Goal: Contribute content

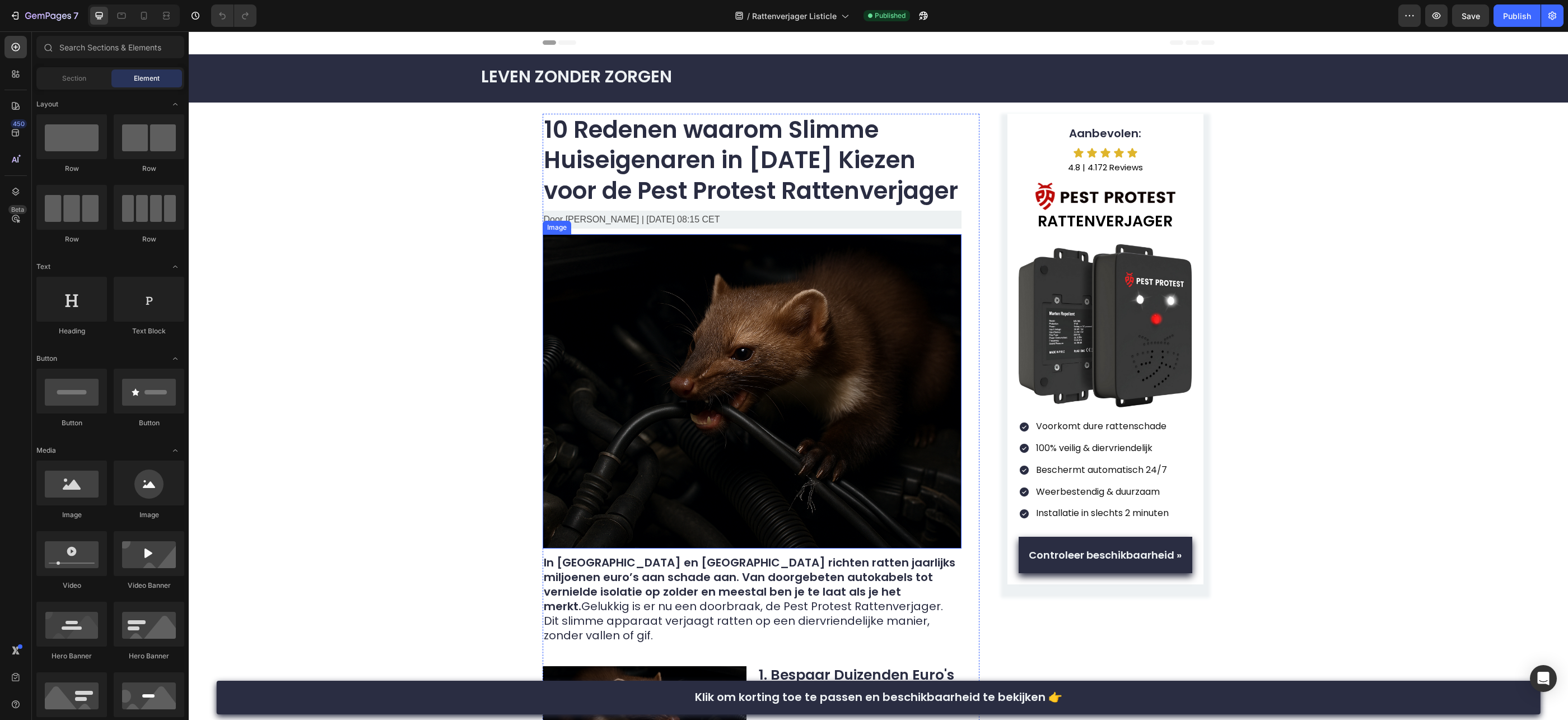
click at [813, 311] on img at bounding box center [752, 391] width 419 height 315
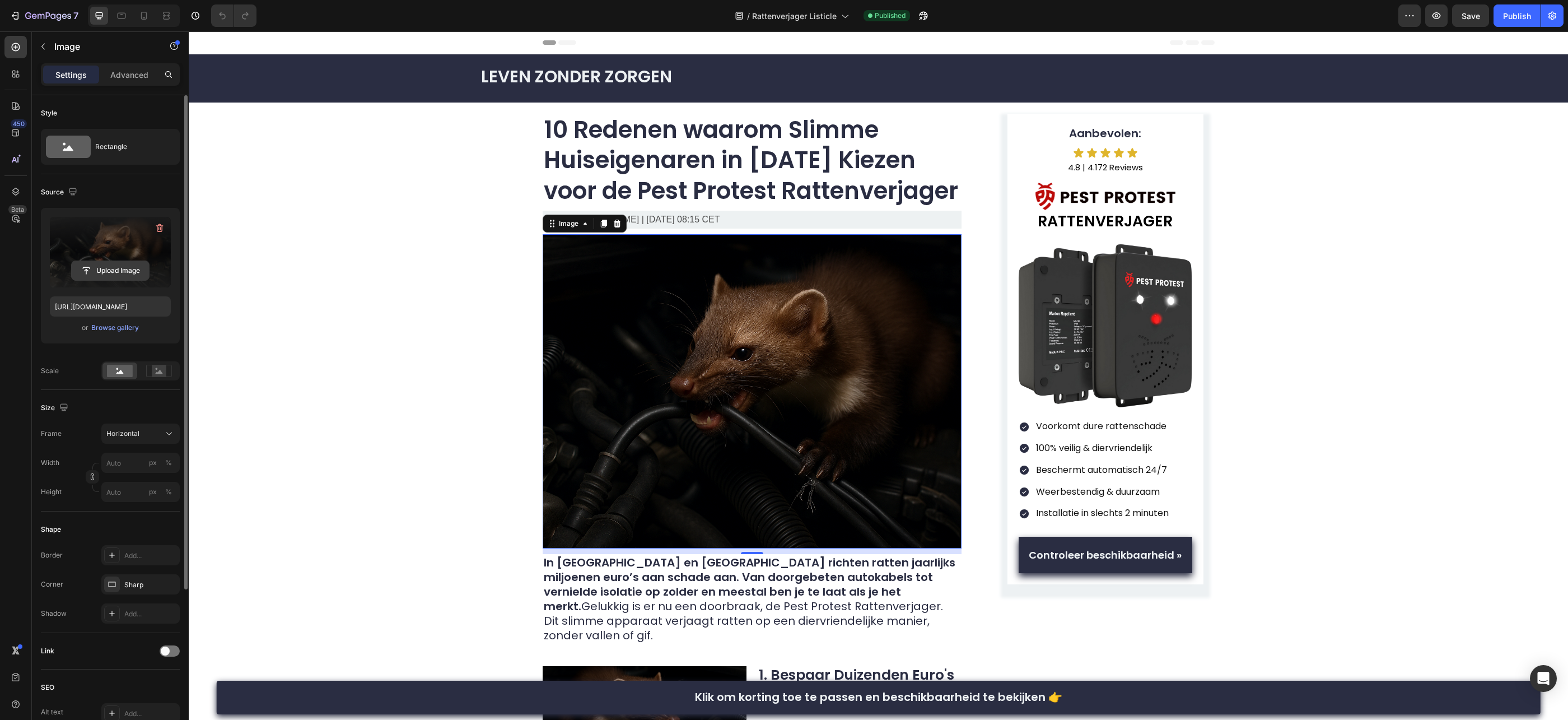
click at [126, 274] on input "file" at bounding box center [110, 270] width 78 height 19
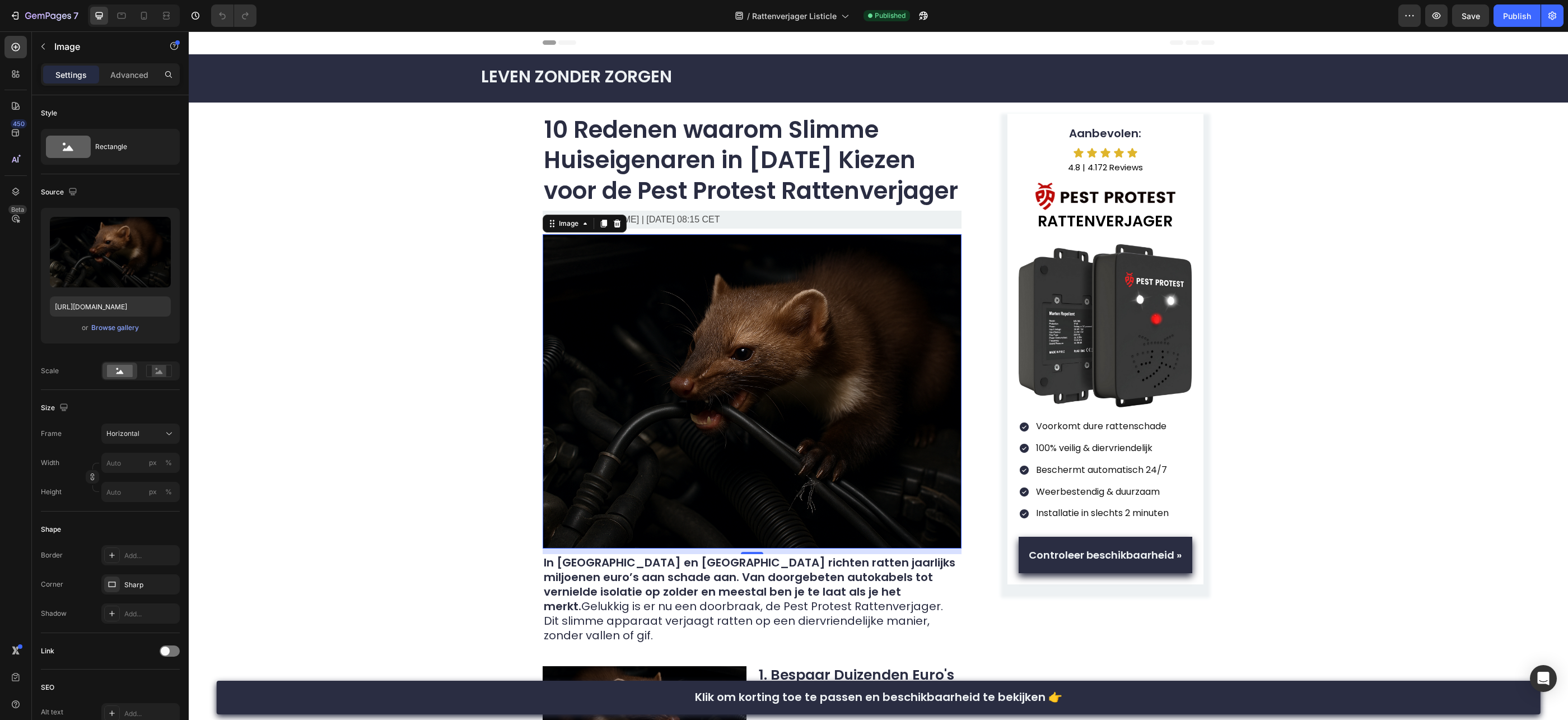
click at [739, 331] on img at bounding box center [752, 391] width 419 height 315
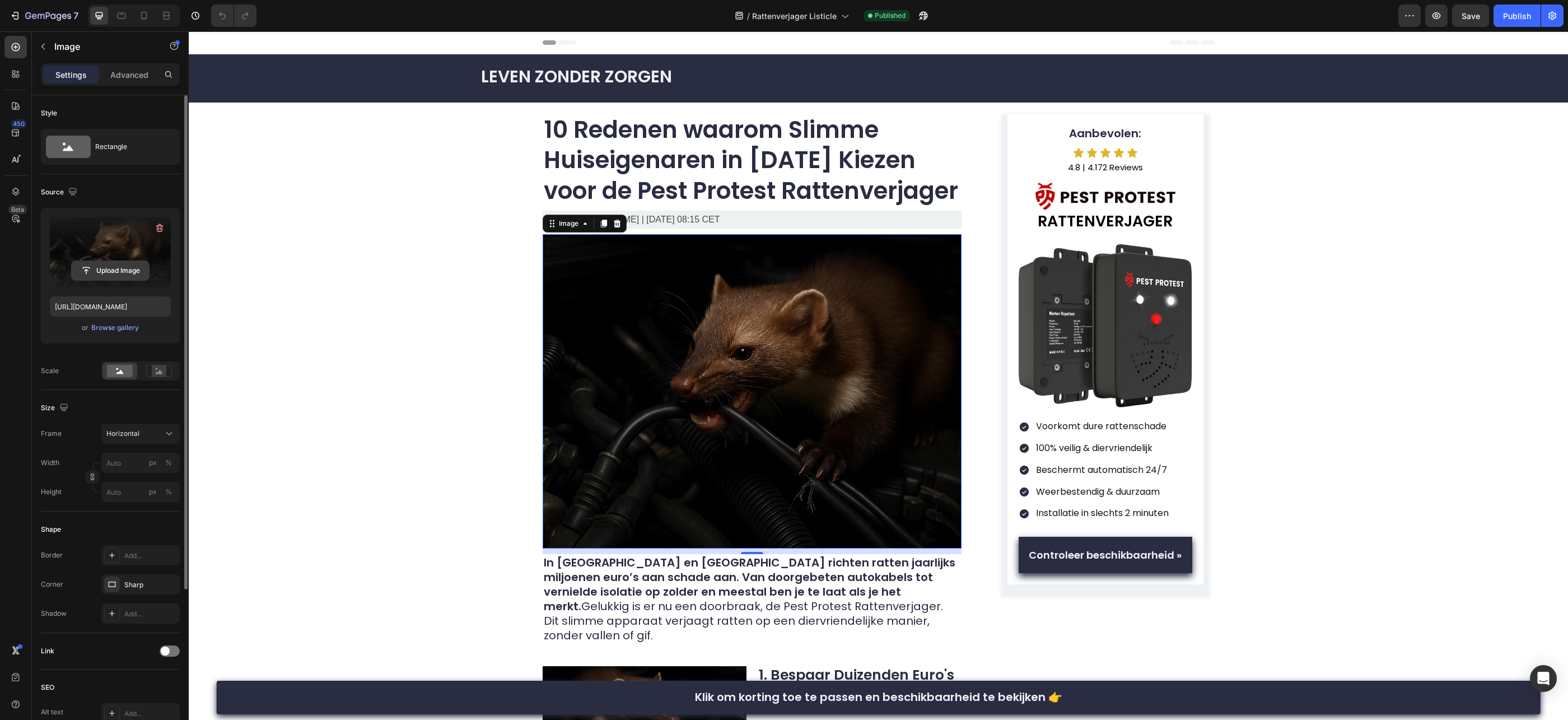
click at [135, 274] on input "file" at bounding box center [110, 270] width 78 height 19
type input "[URL][DOMAIN_NAME]"
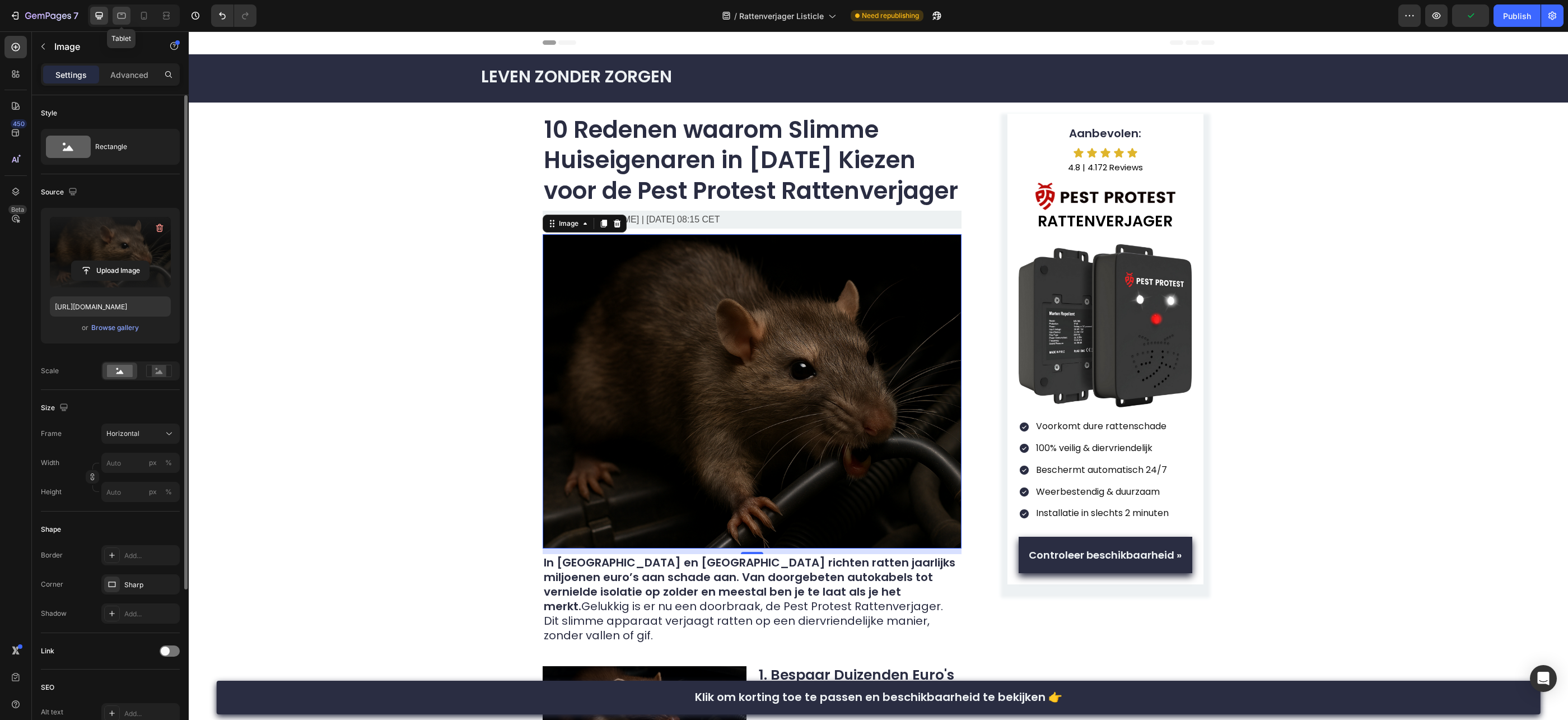
click at [127, 23] on div at bounding box center [121, 16] width 18 height 18
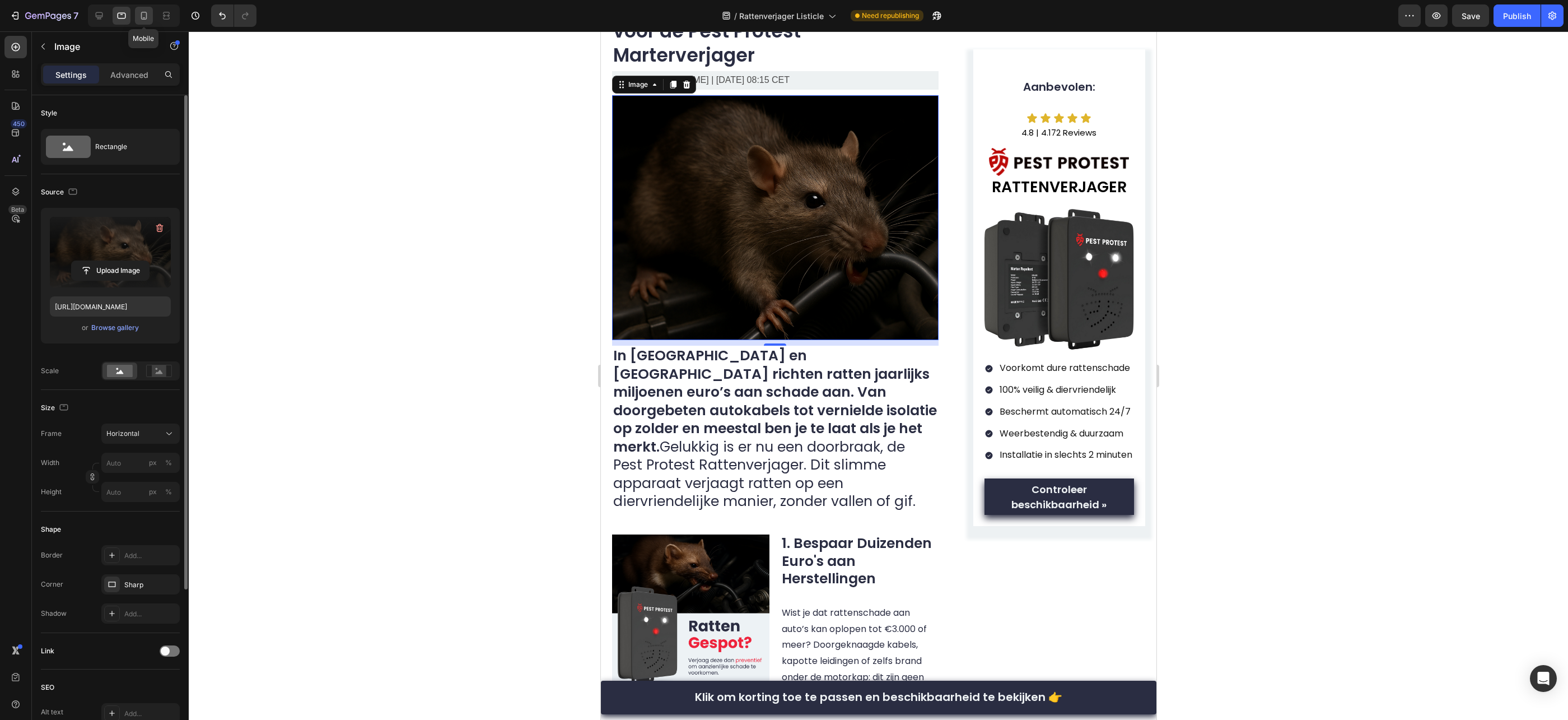
click at [151, 19] on div at bounding box center [144, 16] width 18 height 18
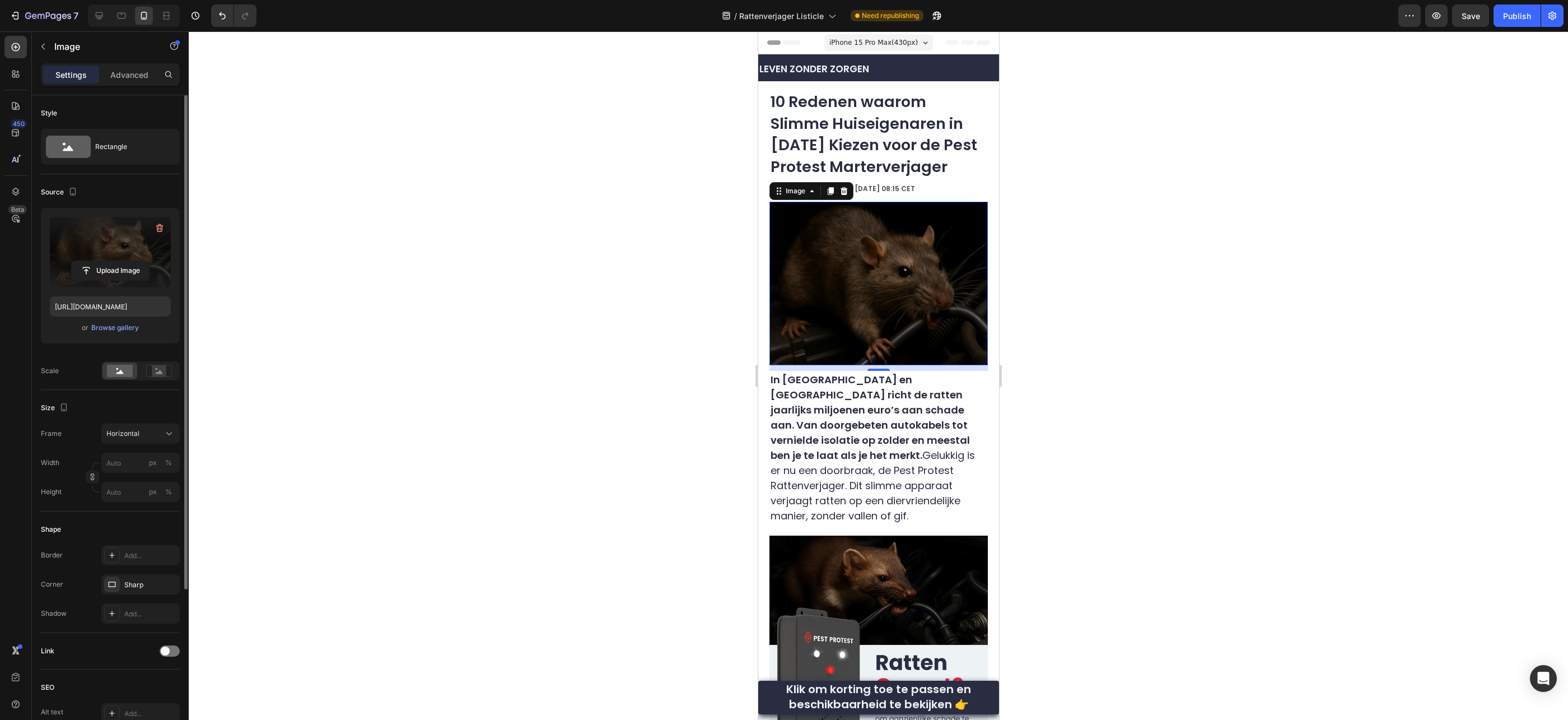
click at [1133, 278] on div at bounding box center [878, 375] width 1379 height 689
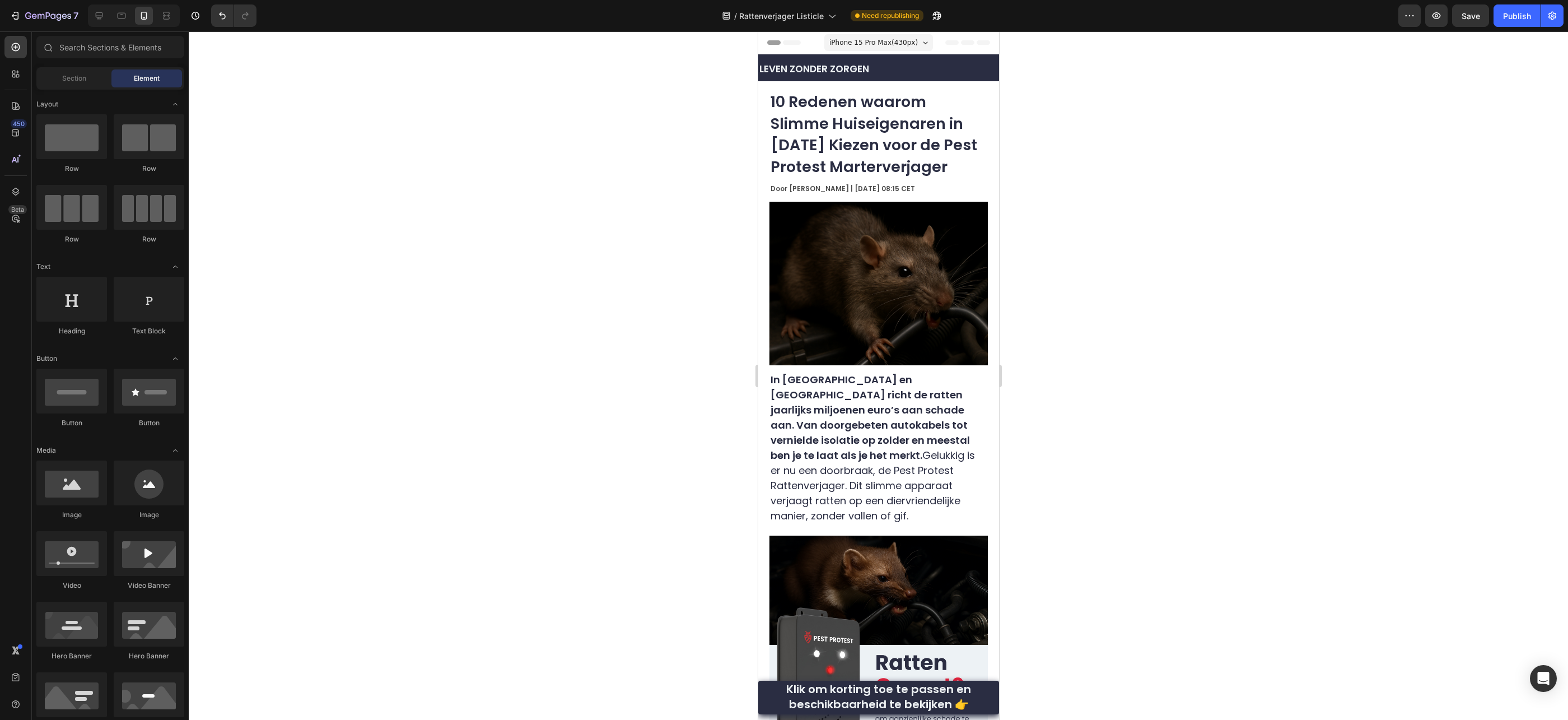
click at [1133, 278] on div at bounding box center [878, 375] width 1379 height 689
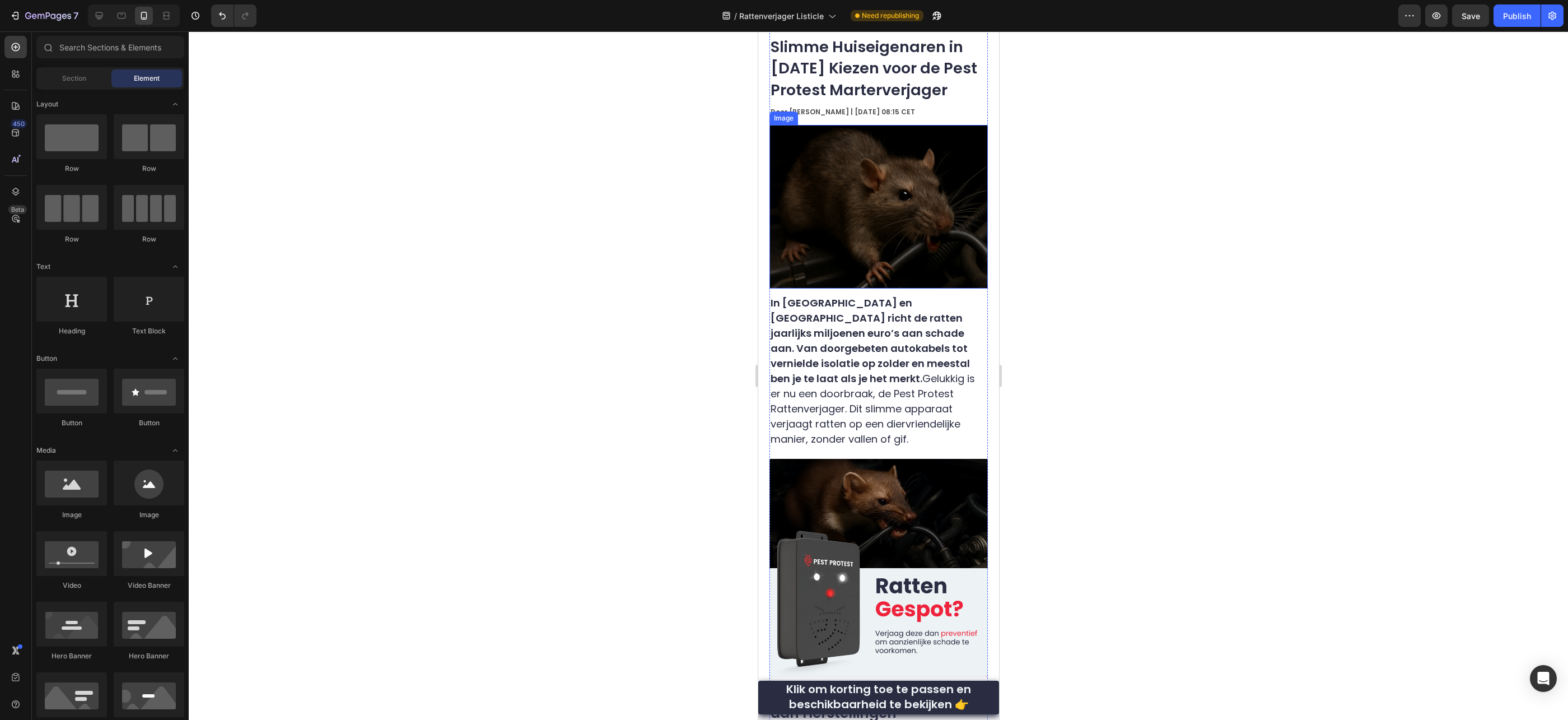
scroll to position [177, 0]
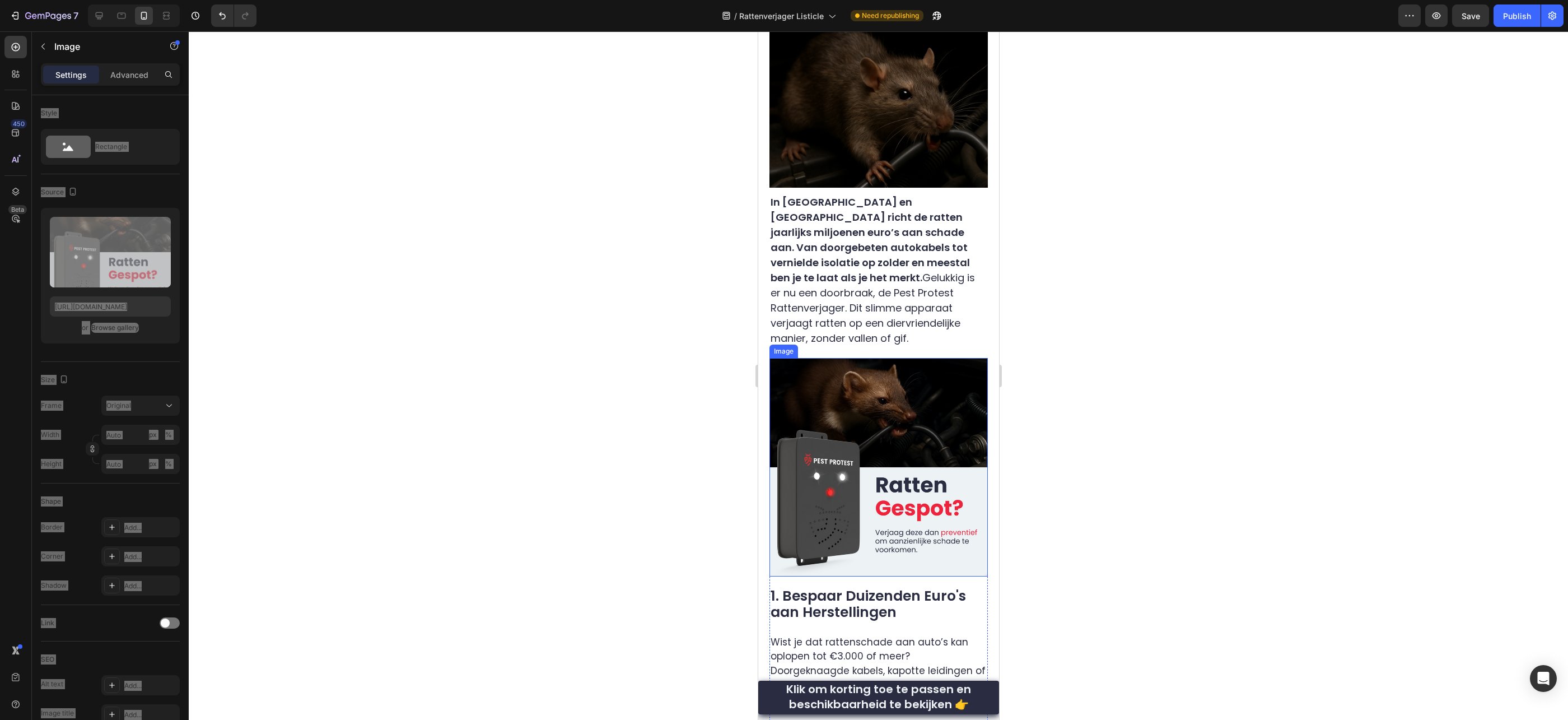
click at [923, 440] on img at bounding box center [878, 467] width 218 height 218
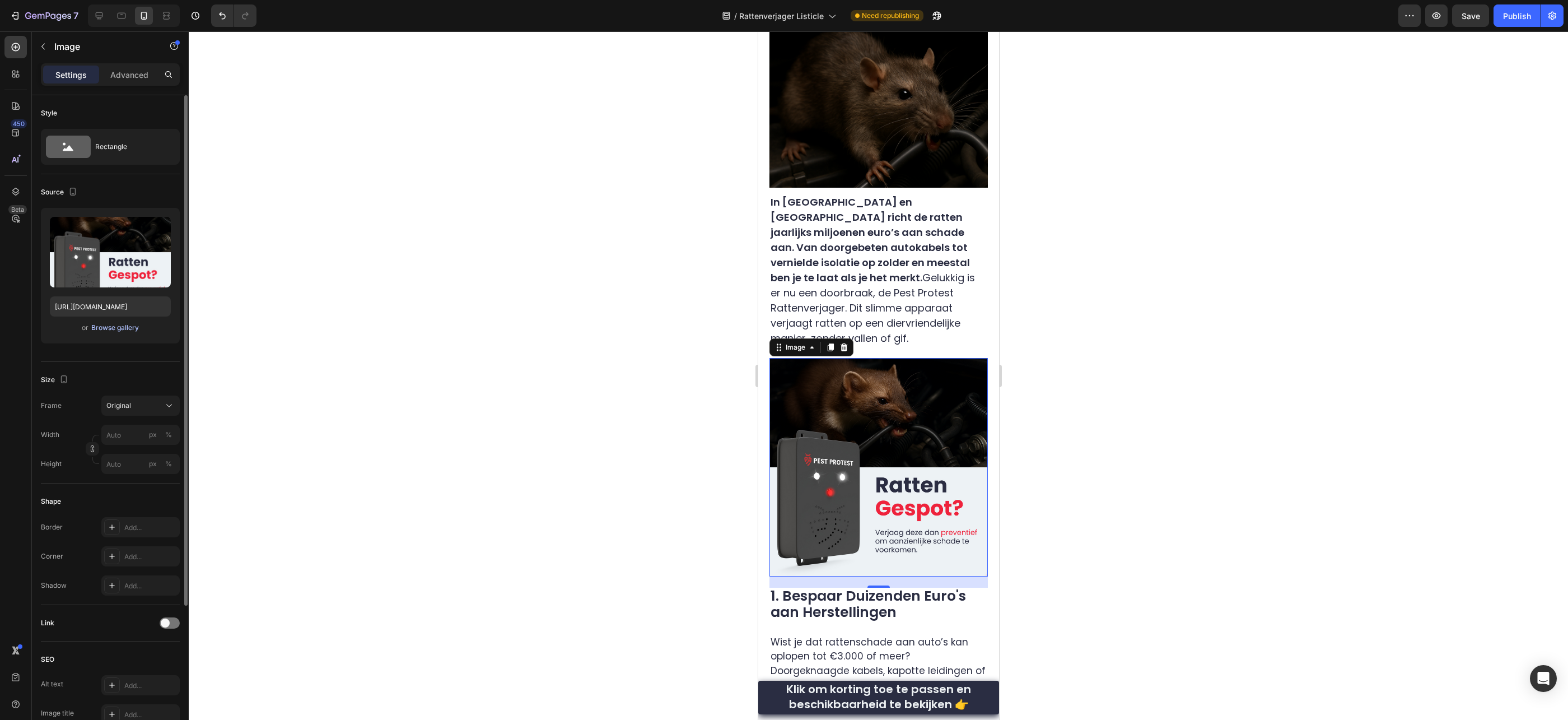
click at [127, 325] on div "Browse gallery" at bounding box center [114, 327] width 47 height 10
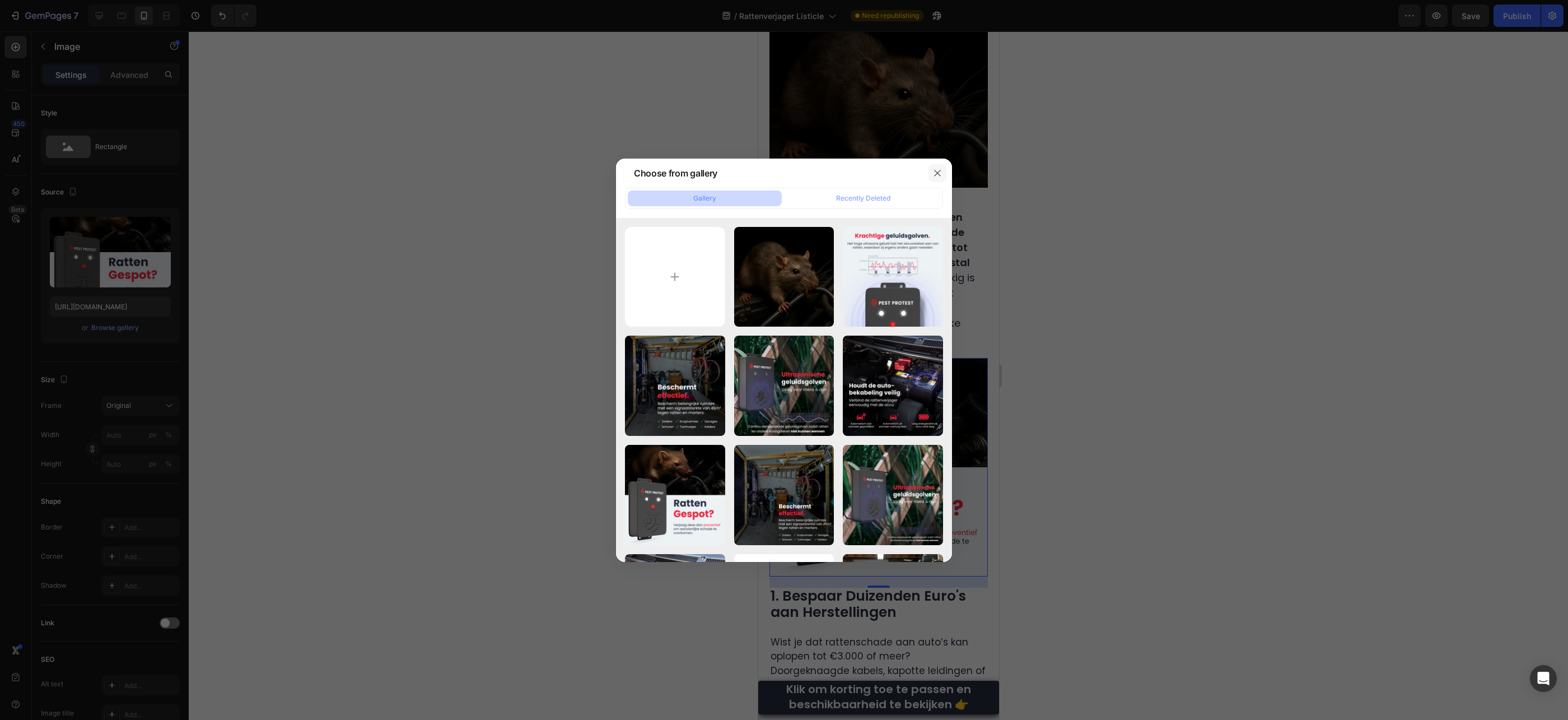
click at [935, 172] on icon "button" at bounding box center [937, 173] width 9 height 9
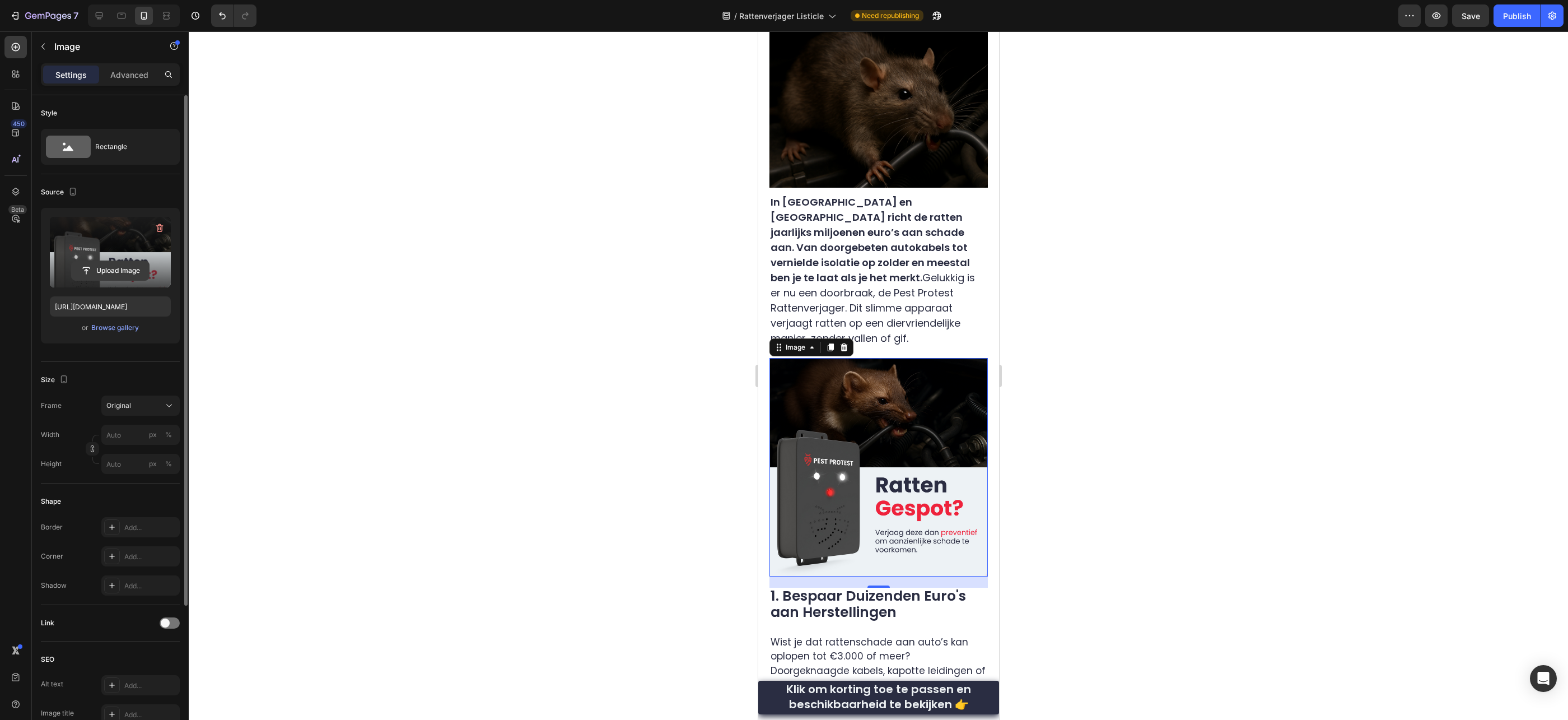
click at [120, 271] on input "file" at bounding box center [110, 270] width 78 height 19
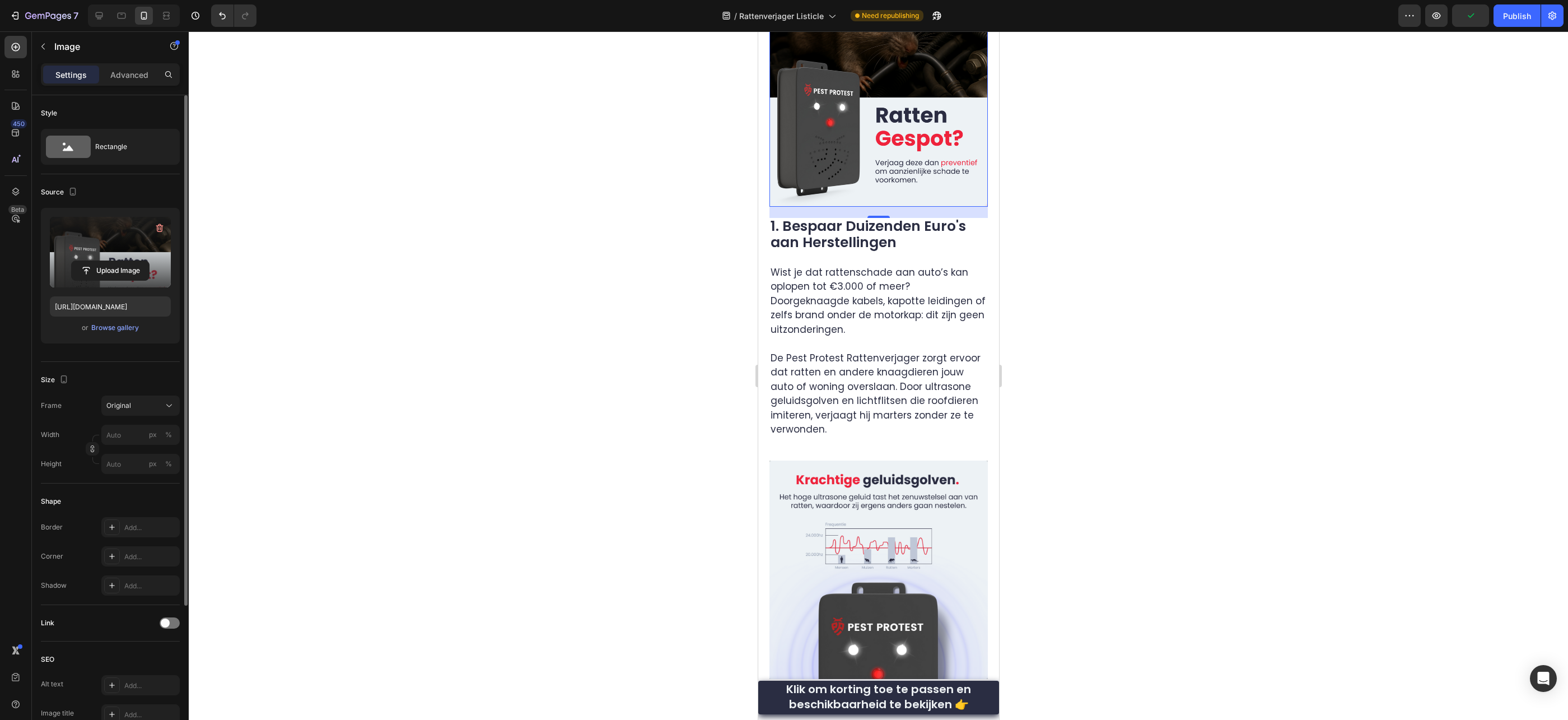
scroll to position [0, 0]
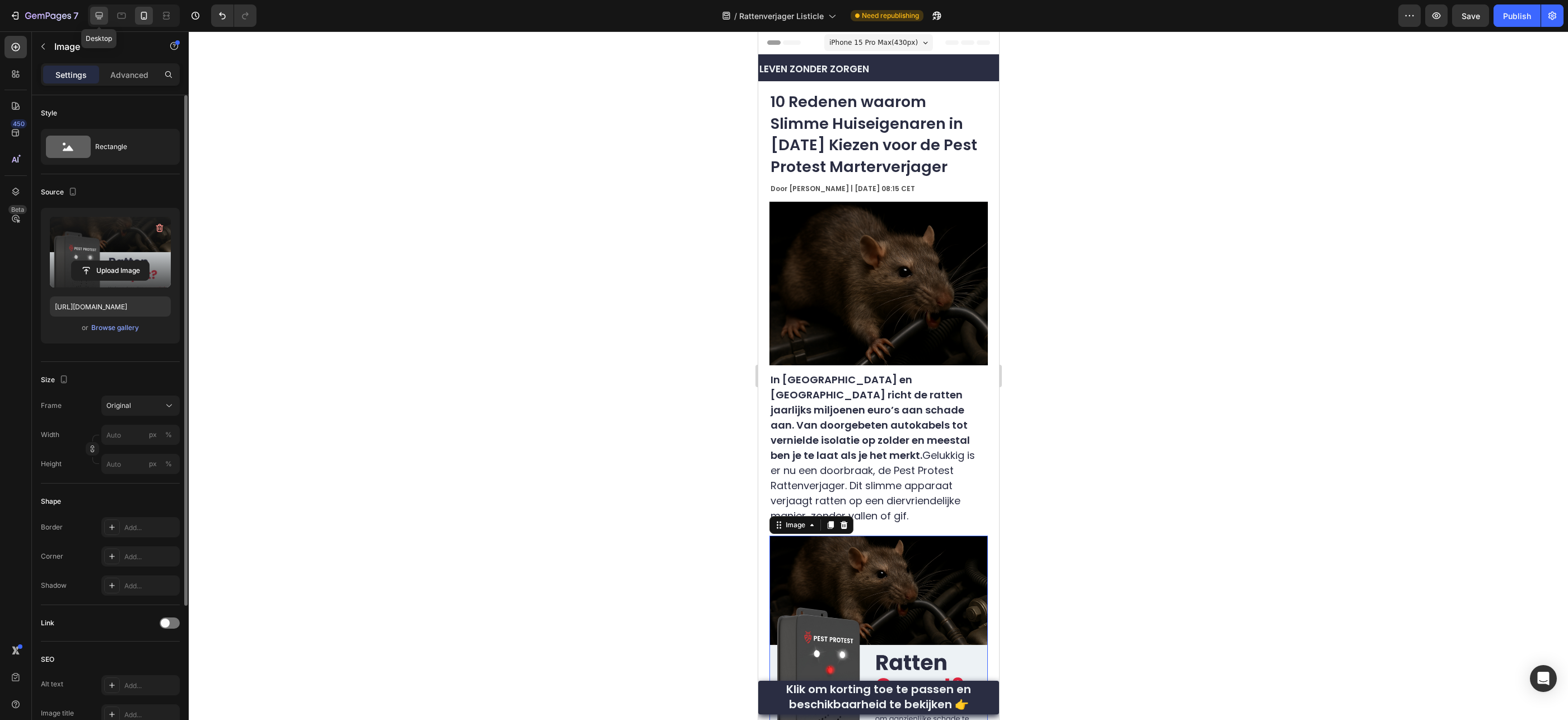
click at [103, 20] on icon at bounding box center [99, 15] width 12 height 12
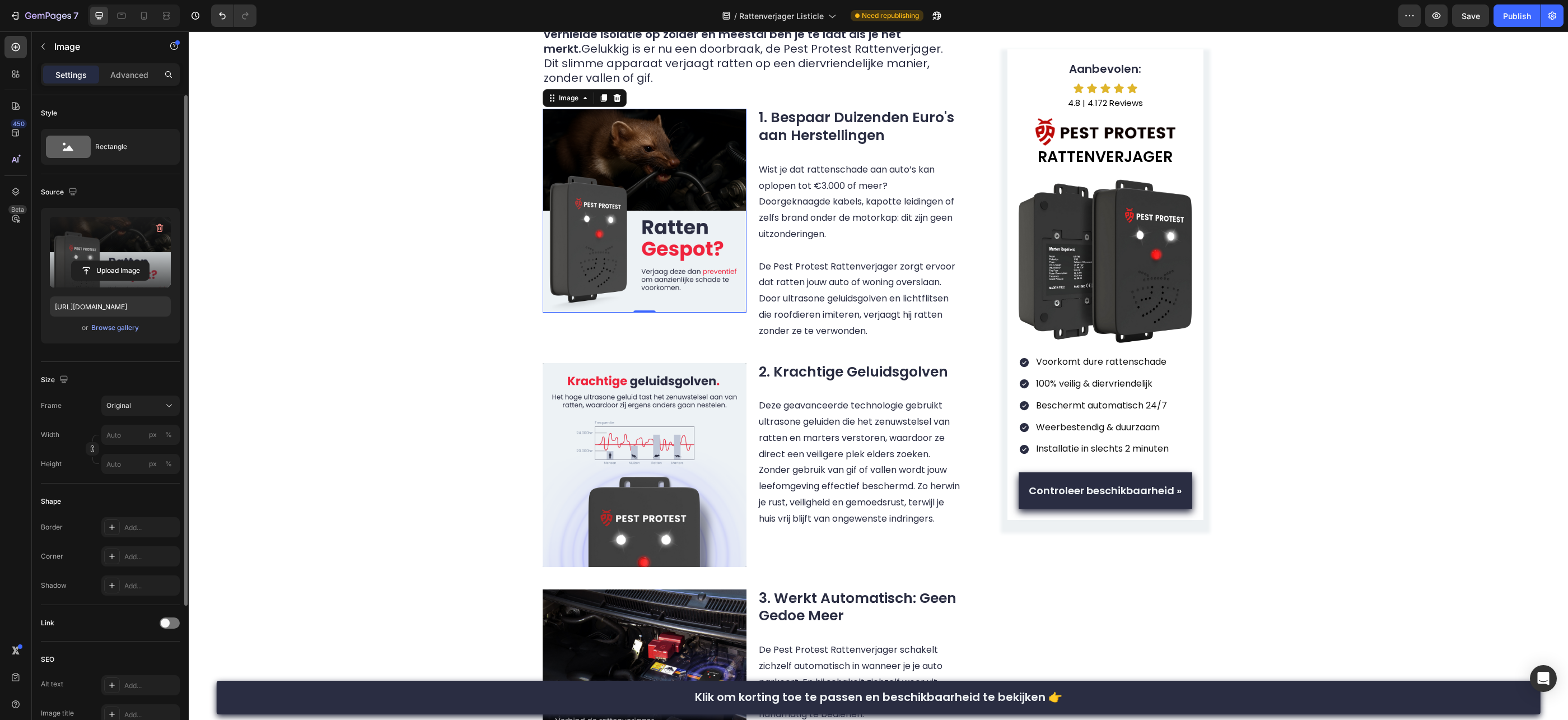
scroll to position [580, 0]
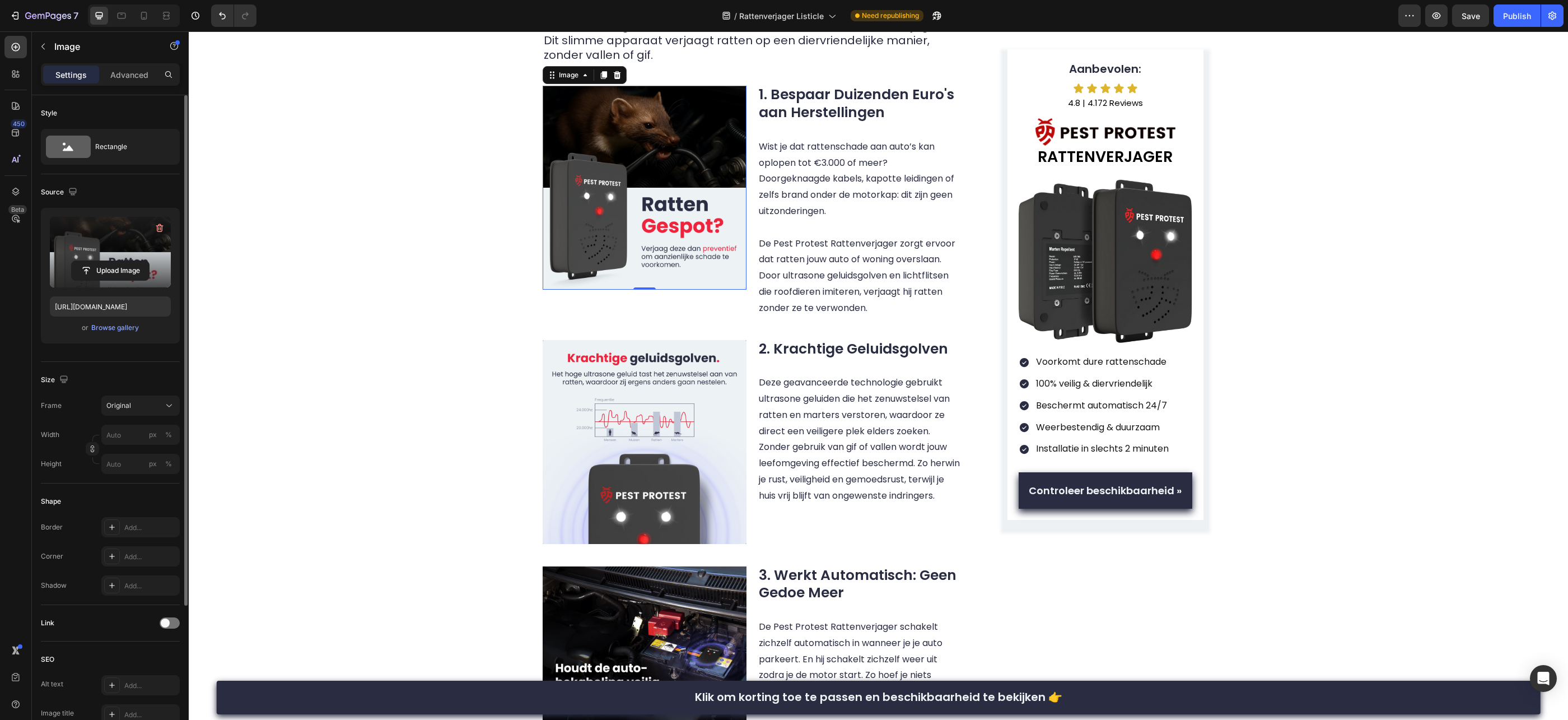
click at [690, 169] on img at bounding box center [644, 187] width 204 height 204
click at [123, 327] on div "Browse gallery" at bounding box center [114, 327] width 47 height 10
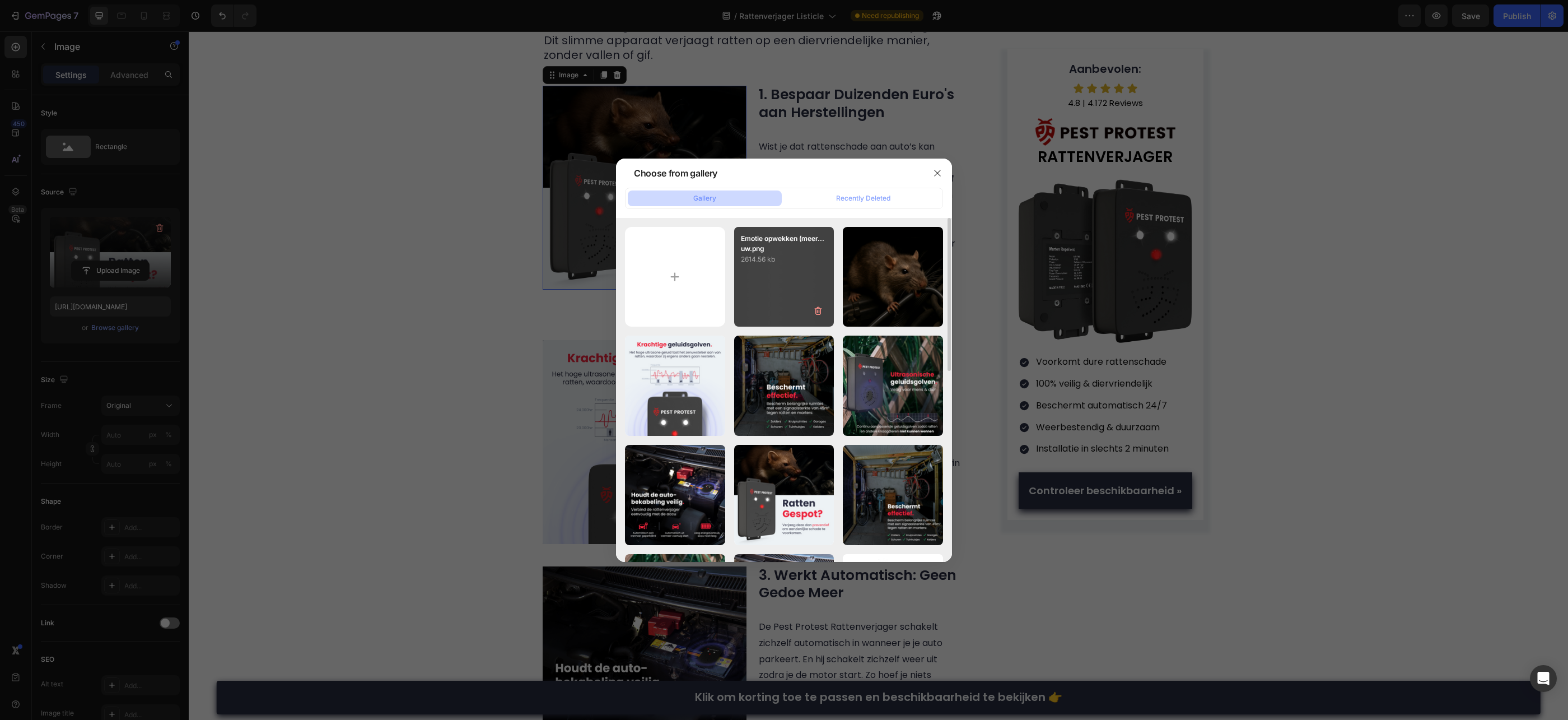
click at [784, 300] on div "Emotie opwekken (meer...uw.png 2614.56 kb" at bounding box center [784, 277] width 101 height 101
type input "[URL][DOMAIN_NAME]"
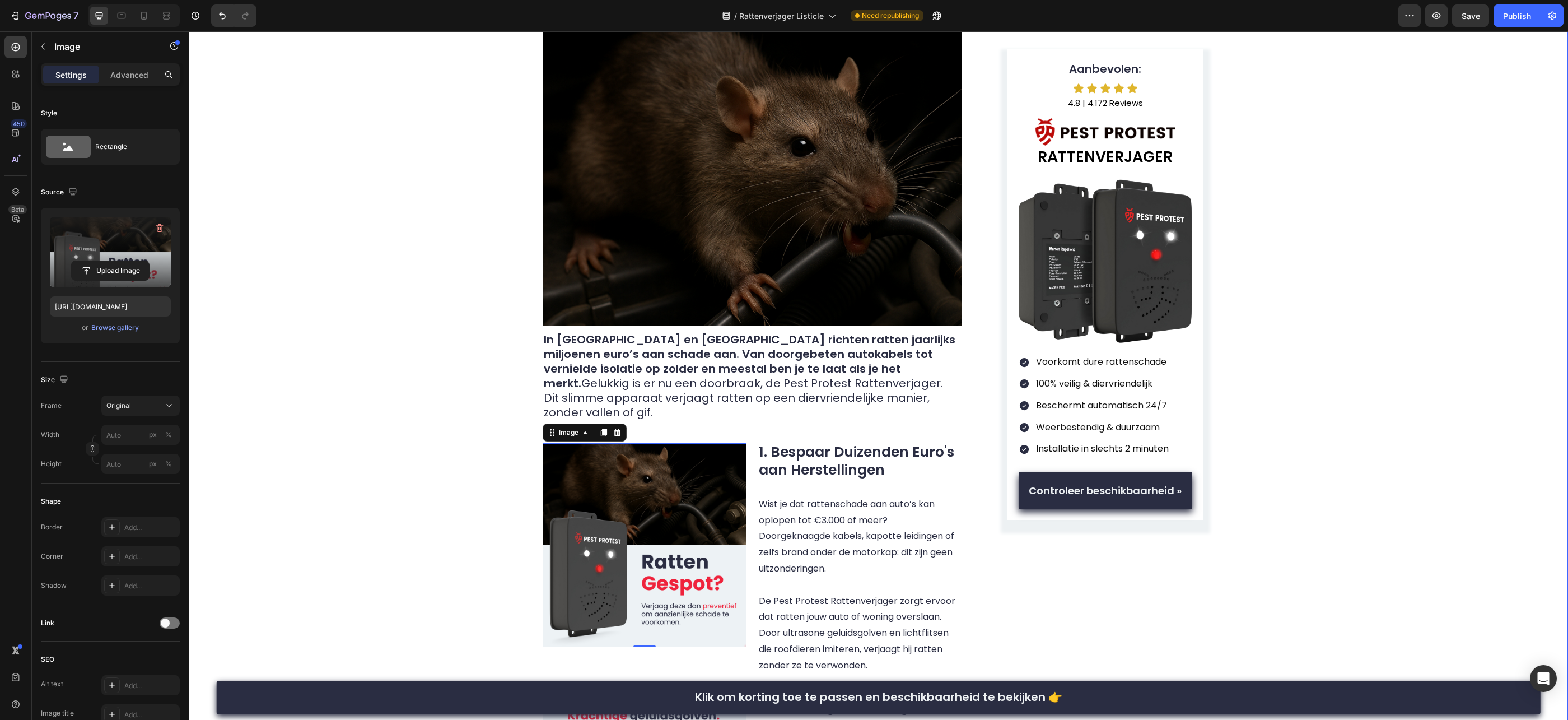
scroll to position [0, 0]
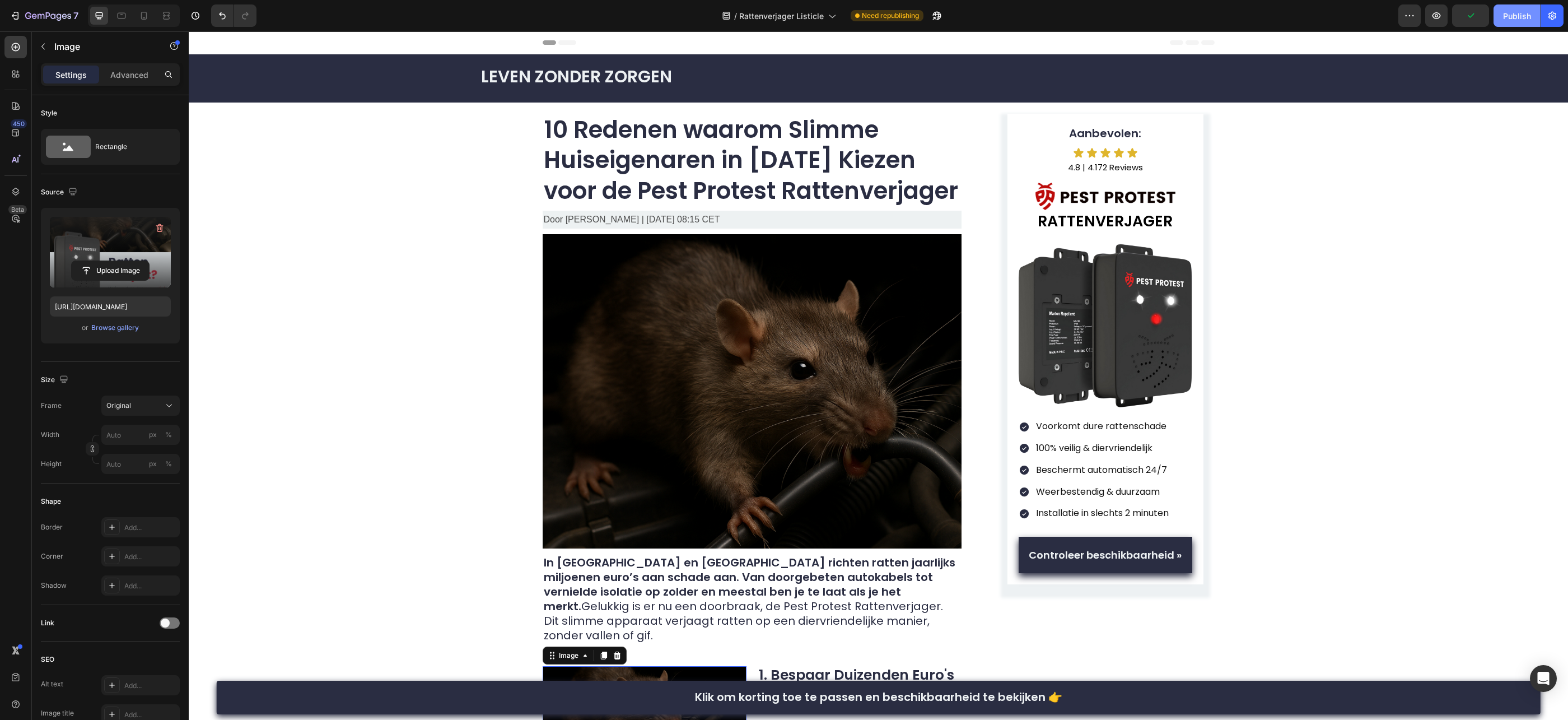
click at [1516, 22] on button "Publish" at bounding box center [1517, 15] width 47 height 22
